Goal: Transaction & Acquisition: Purchase product/service

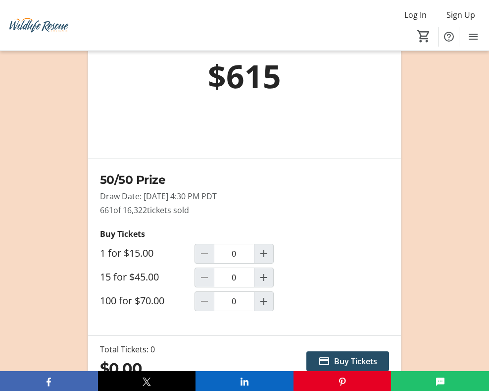
scroll to position [1122, 0]
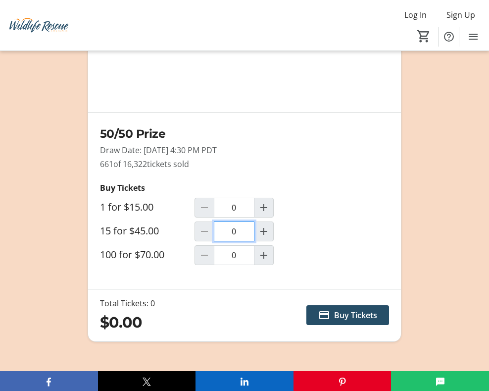
click at [242, 231] on input "0" at bounding box center [234, 231] width 41 height 20
type input "0"
click at [241, 254] on input "0" at bounding box center [234, 255] width 41 height 20
type input "1"
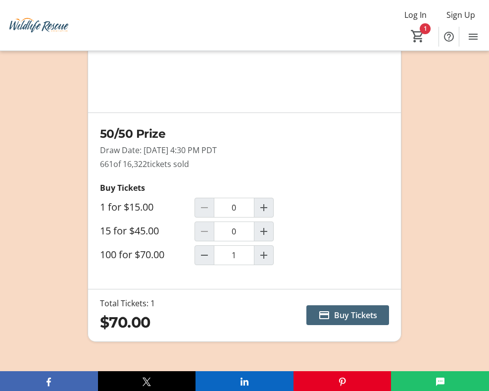
click at [361, 313] on span "Buy Tickets" at bounding box center [355, 315] width 43 height 12
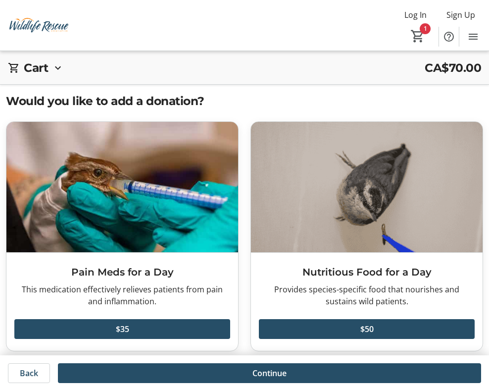
click at [58, 65] on mat-icon at bounding box center [58, 68] width 12 height 12
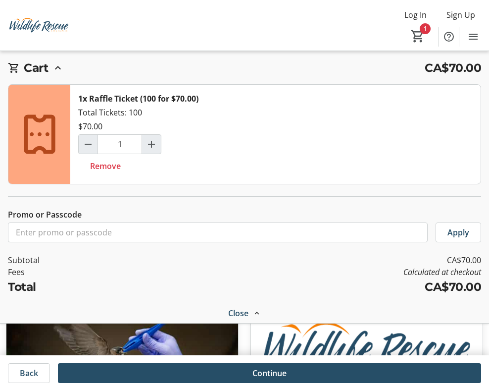
scroll to position [82, 0]
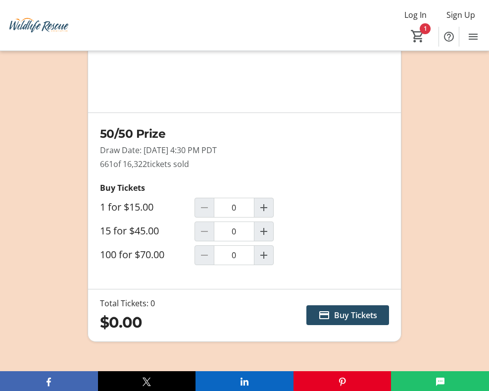
type input "1"
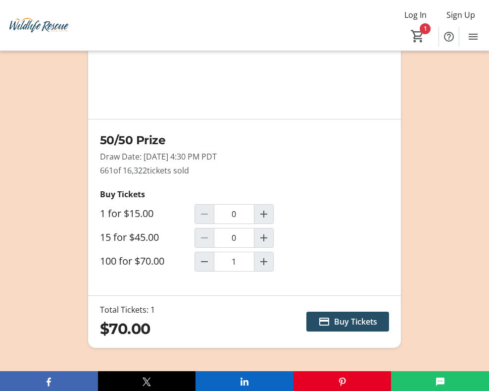
scroll to position [1114, 0]
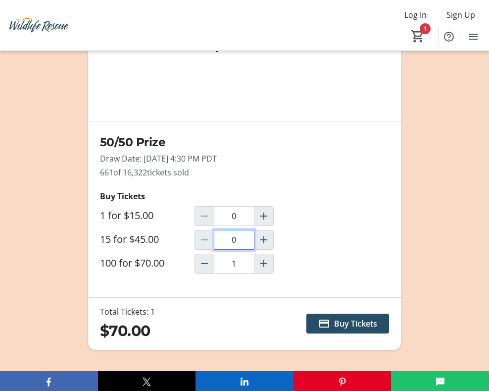
click at [243, 239] on input "0" at bounding box center [234, 240] width 41 height 20
type input "1"
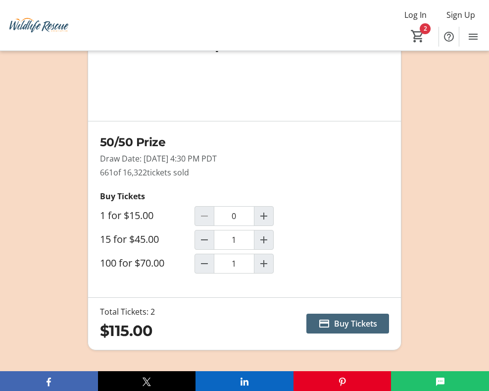
click at [361, 322] on span "Buy Tickets" at bounding box center [355, 323] width 43 height 12
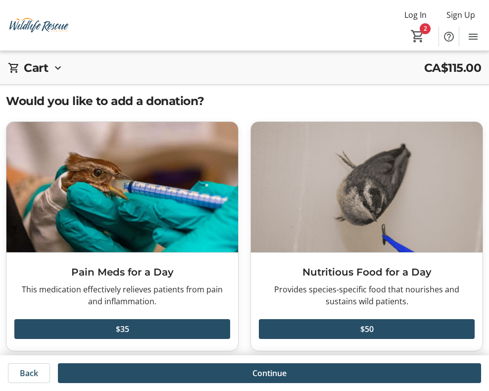
click at [59, 68] on mat-icon at bounding box center [58, 68] width 12 height 12
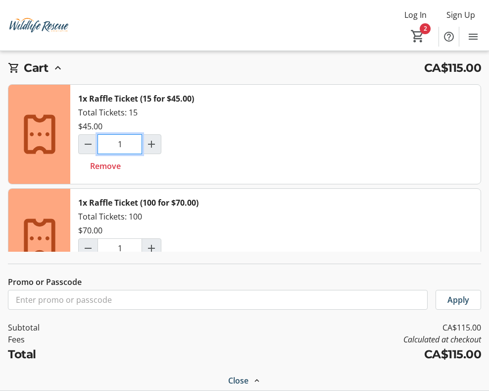
click at [129, 145] on input "1" at bounding box center [120, 144] width 45 height 20
type input "0"
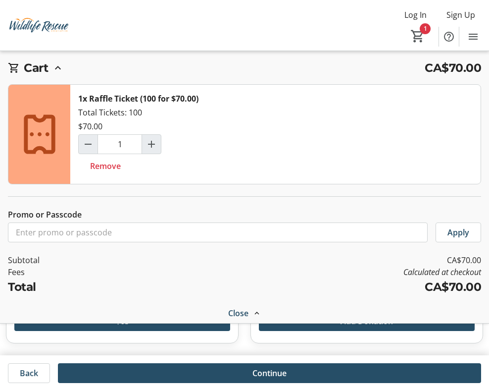
scroll to position [290, 0]
click at [423, 31] on mat-icon "1" at bounding box center [417, 36] width 15 height 15
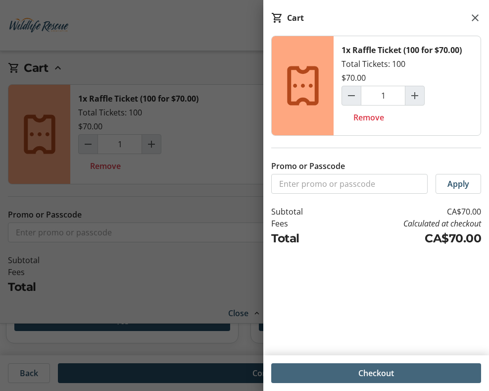
click at [405, 370] on span at bounding box center [376, 373] width 210 height 24
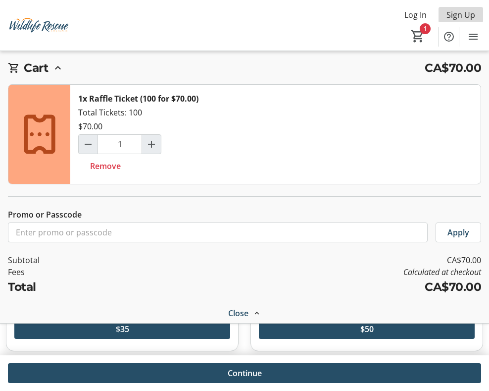
click at [472, 15] on span "Sign Up" at bounding box center [460, 15] width 29 height 12
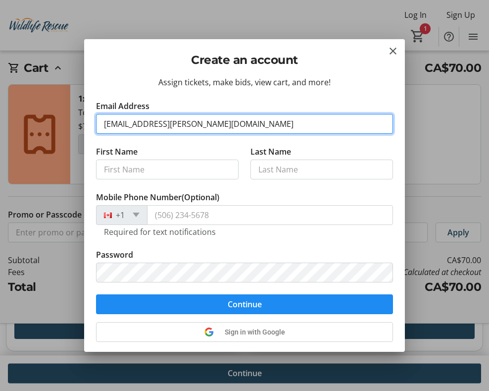
type input "[EMAIL_ADDRESS][PERSON_NAME][DOMAIN_NAME]"
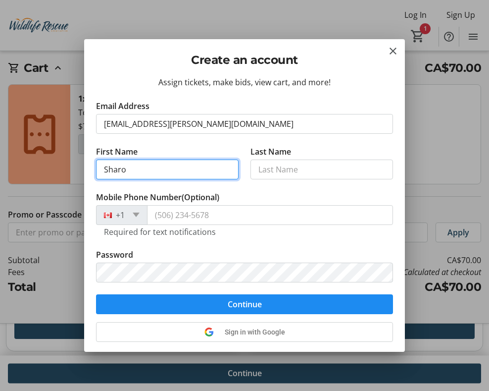
type input "[PERSON_NAME]"
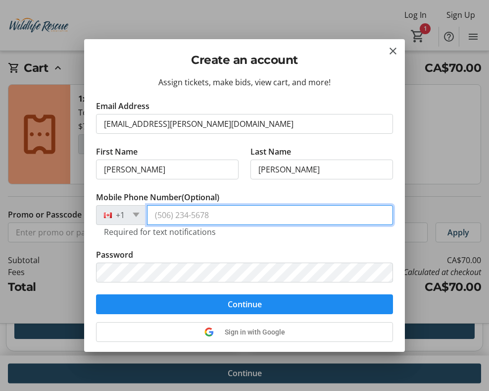
type input "[PHONE_NUMBER]"
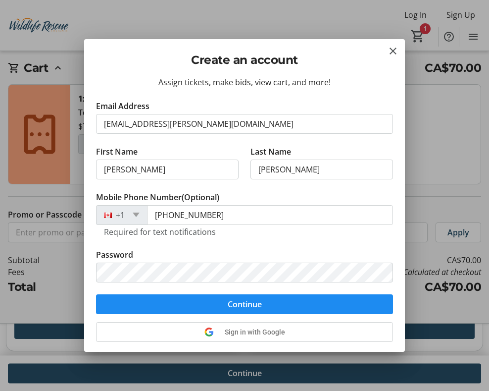
type input "[PERSON_NAME]"
click at [218, 297] on span "submit" at bounding box center [244, 304] width 297 height 24
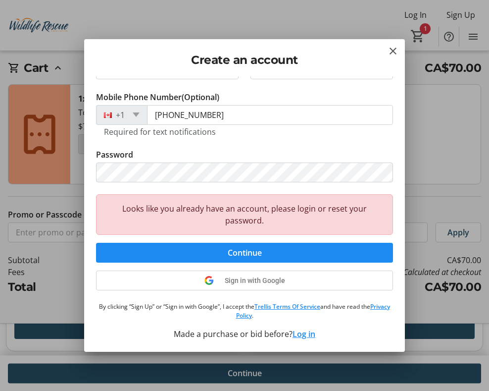
scroll to position [100, 0]
click at [397, 52] on mat-icon "Close" at bounding box center [393, 51] width 12 height 12
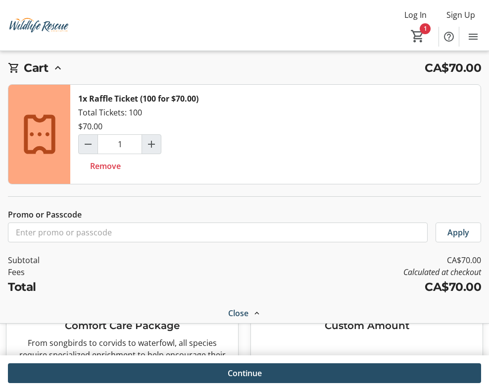
scroll to position [183, 0]
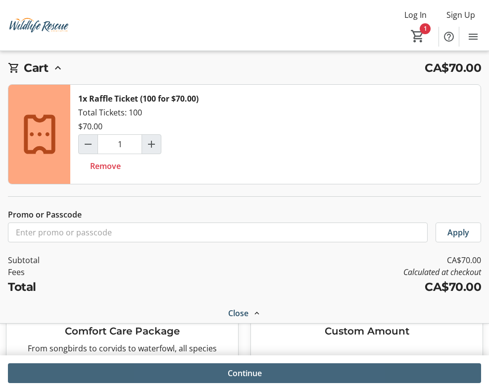
click at [256, 377] on span "Continue" at bounding box center [245, 373] width 34 height 12
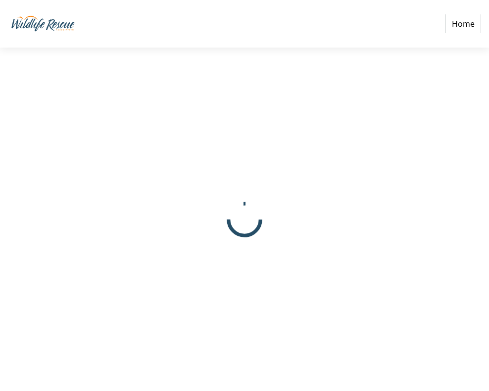
select select "CA"
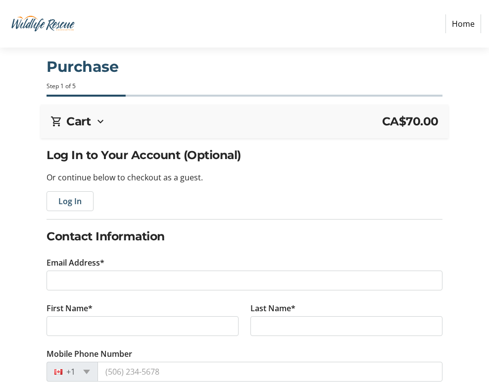
scroll to position [23, 0]
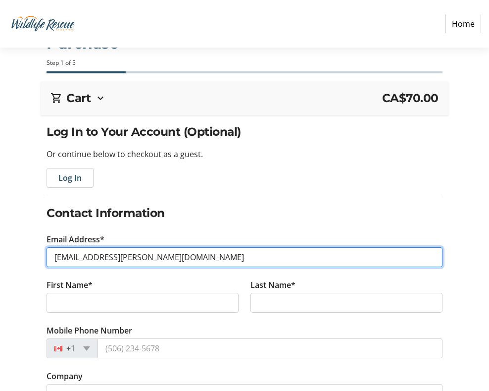
type input "[EMAIL_ADDRESS][PERSON_NAME][DOMAIN_NAME]"
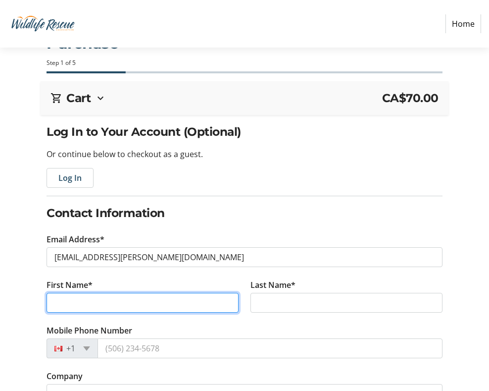
type input "s"
type input "[PERSON_NAME]"
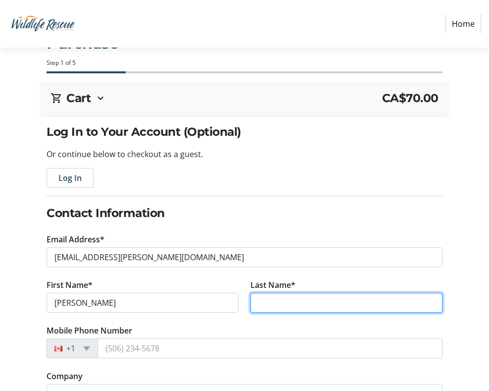
type input "[PERSON_NAME]"
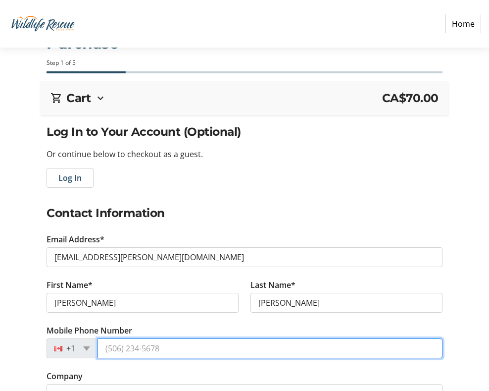
type input "[PHONE_NUMBER]"
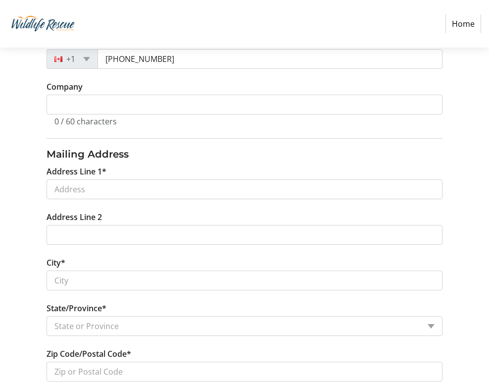
scroll to position [305, 0]
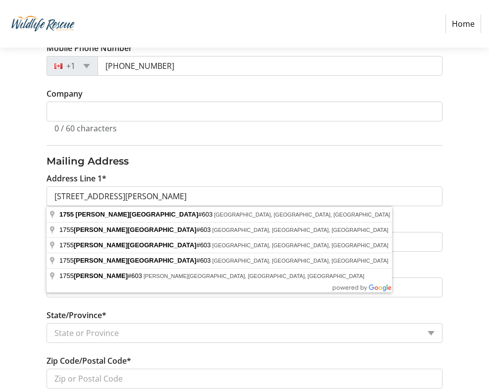
type input "1755 [PERSON_NAME][GEOGRAPHIC_DATA]"
type input "[GEOGRAPHIC_DATA]"
select select "BC"
type input "V6G 1H2"
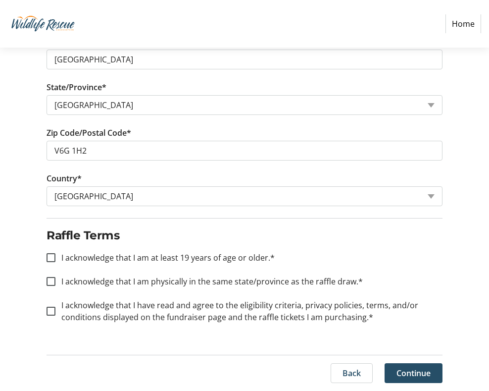
scroll to position [533, 0]
click at [53, 257] on input "I acknowledge that I am at least 19 years of age or older.*" at bounding box center [51, 257] width 9 height 9
checkbox input "true"
click at [50, 281] on input "I acknowledge that I am physically in the same state/province as the raffle dra…" at bounding box center [51, 281] width 9 height 9
checkbox input "true"
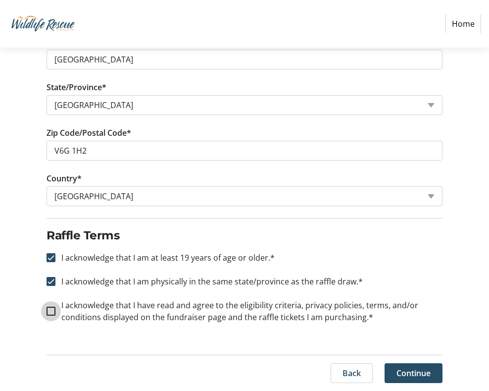
click at [53, 307] on input "I acknowledge that I have read and agree to the eligibility criteria, privacy p…" at bounding box center [51, 310] width 9 height 9
checkbox input "true"
click at [418, 374] on span "Continue" at bounding box center [413, 373] width 34 height 12
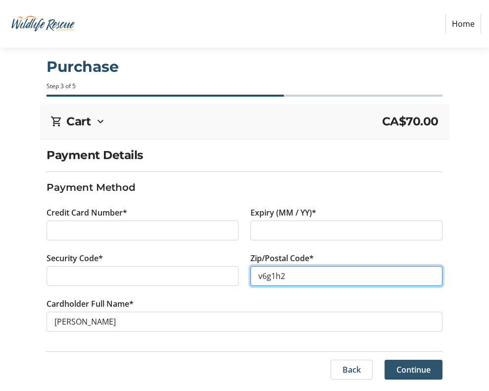
type input "v6g1h2"
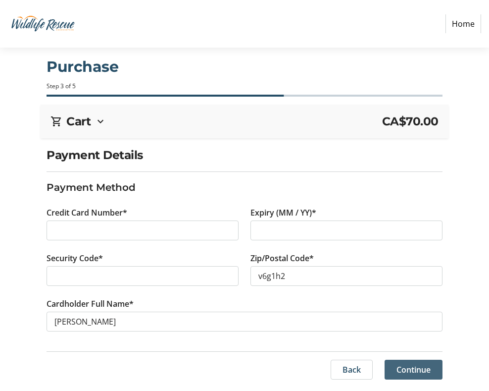
click at [418, 373] on span "Continue" at bounding box center [413, 369] width 34 height 12
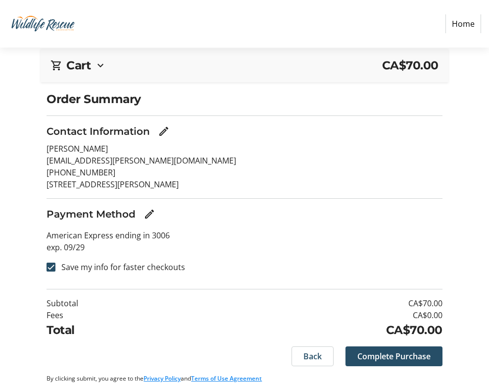
scroll to position [56, 0]
click at [383, 360] on span "Complete Purchase" at bounding box center [393, 356] width 73 height 12
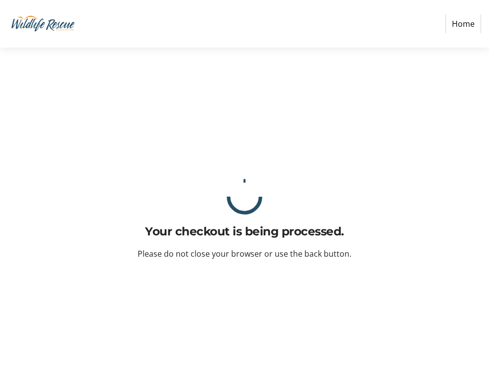
scroll to position [0, 0]
